Goal: Find specific page/section: Find specific page/section

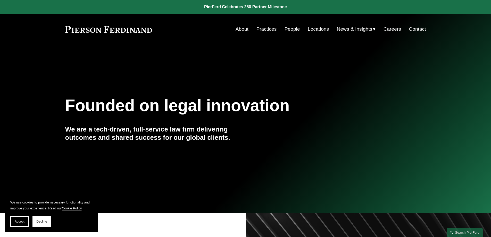
click at [288, 29] on link "People" at bounding box center [292, 29] width 15 height 10
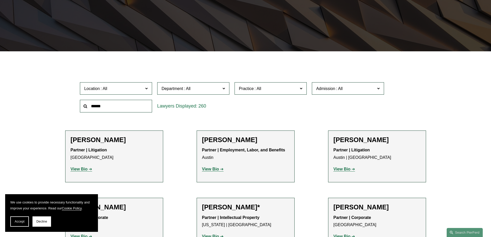
scroll to position [129, 0]
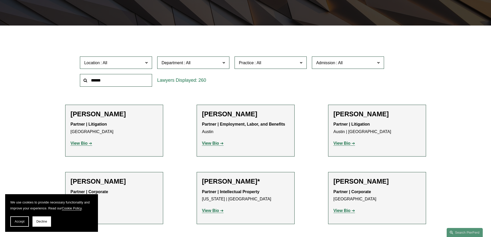
click at [101, 80] on input "text" at bounding box center [116, 80] width 72 height 13
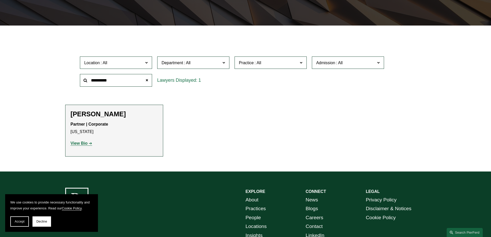
type input "**********"
click at [78, 112] on h2 "[PERSON_NAME]" at bounding box center [114, 114] width 87 height 8
click at [79, 144] on strong "View Bio" at bounding box center [79, 143] width 17 height 4
